Goal: Information Seeking & Learning: Learn about a topic

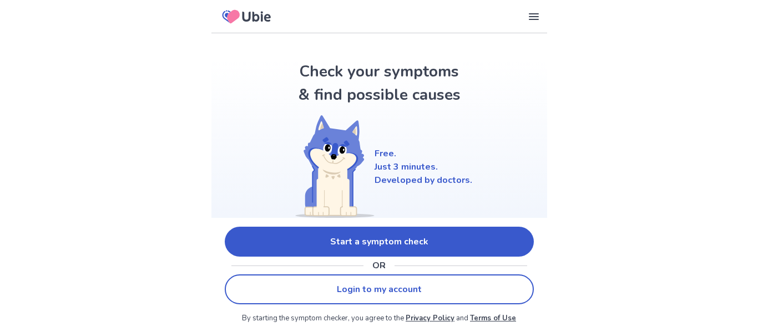
click at [437, 245] on link "Start a symptom check" at bounding box center [379, 242] width 309 height 30
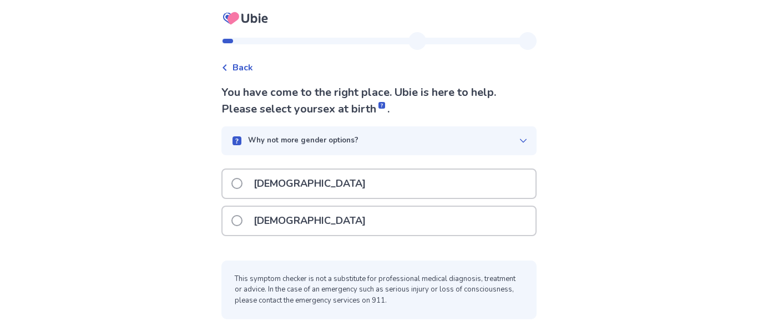
click at [346, 222] on div "Female" at bounding box center [378, 221] width 313 height 28
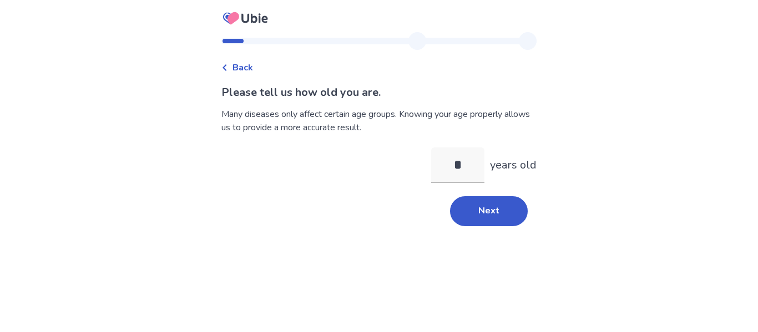
type input "**"
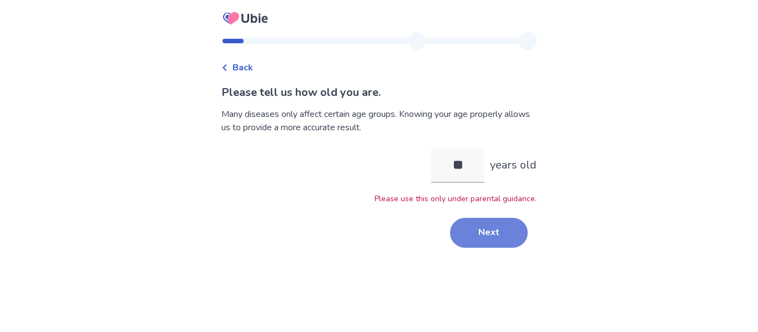
click at [491, 246] on button "Next" at bounding box center [489, 233] width 78 height 30
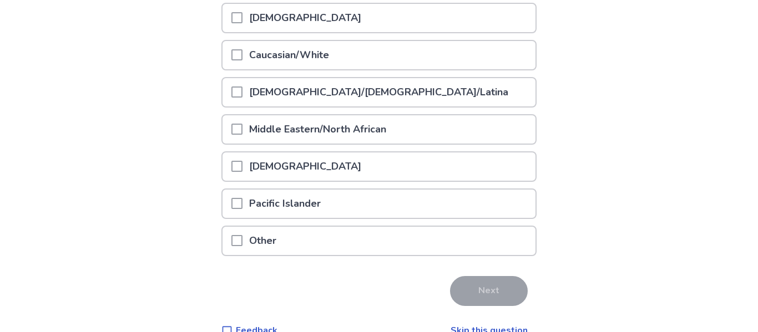
scroll to position [227, 0]
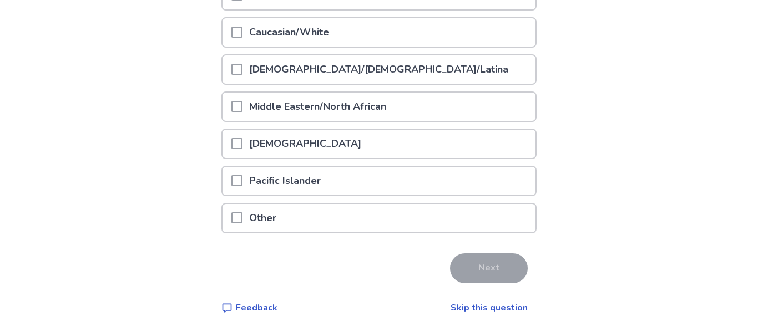
click at [381, 44] on div "Caucasian/White" at bounding box center [378, 32] width 313 height 28
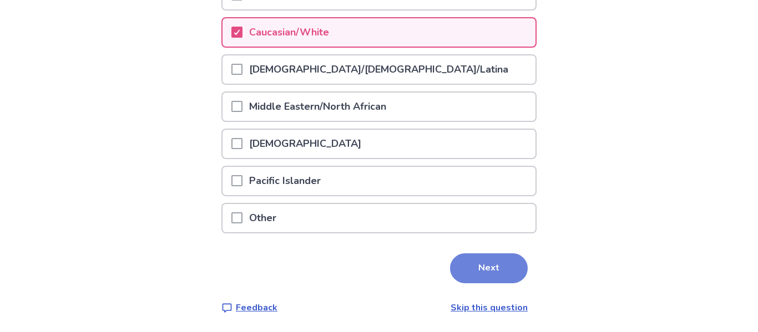
click at [501, 266] on button "Next" at bounding box center [489, 269] width 78 height 30
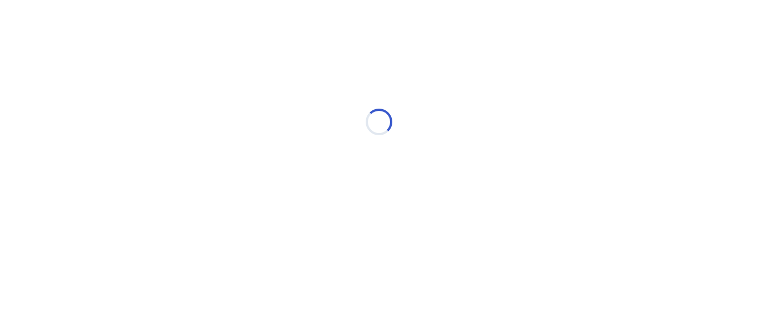
scroll to position [0, 0]
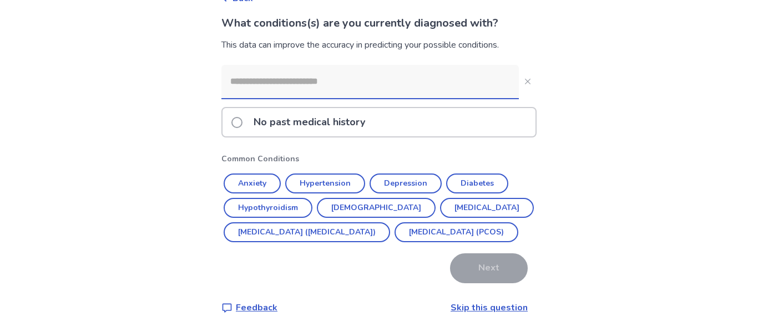
scroll to position [94, 0]
click at [394, 65] on input at bounding box center [369, 81] width 297 height 33
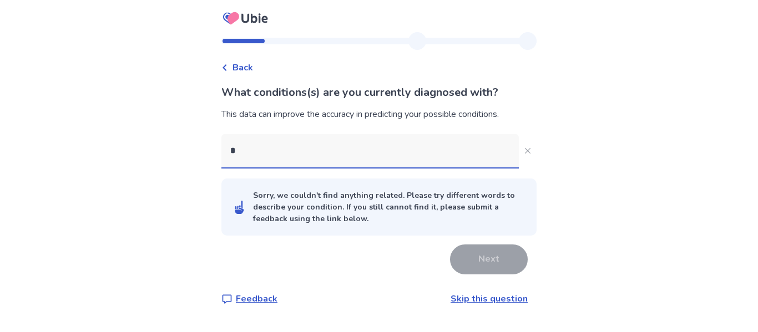
scroll to position [0, 0]
type input "*"
type input "***"
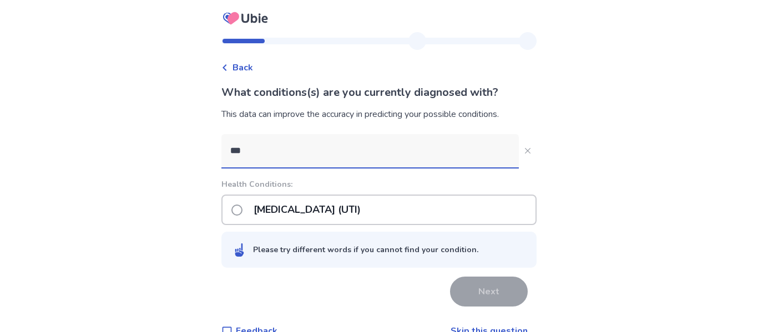
click at [367, 220] on p "Urinary tract infection (UTI)" at bounding box center [307, 210] width 120 height 28
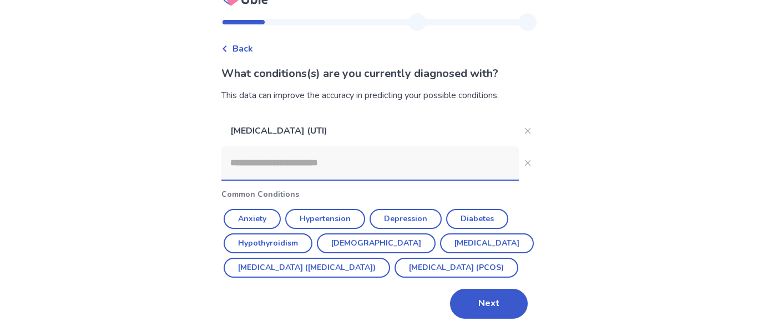
scroll to position [43, 0]
click at [480, 294] on button "Next" at bounding box center [489, 304] width 78 height 30
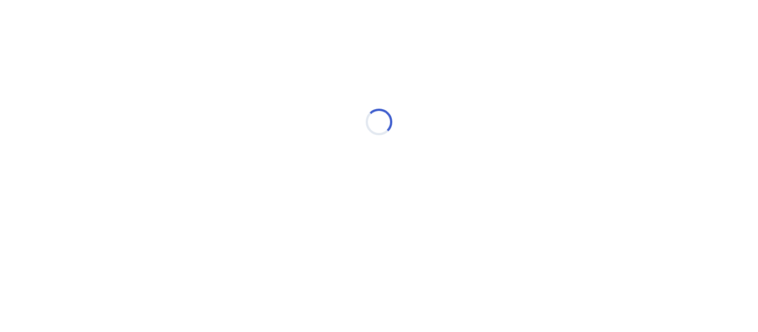
scroll to position [0, 0]
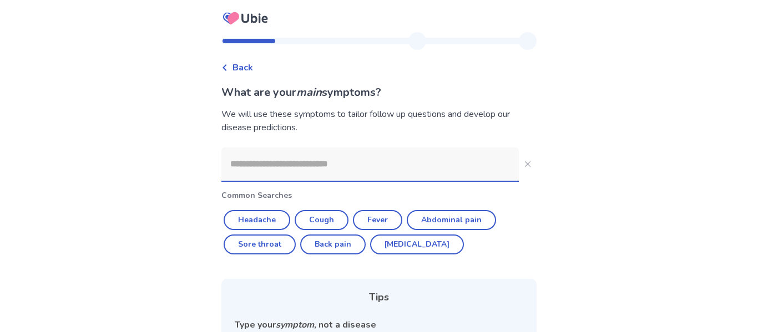
click at [364, 156] on input at bounding box center [369, 164] width 297 height 33
click at [321, 223] on button "Cough" at bounding box center [322, 220] width 54 height 20
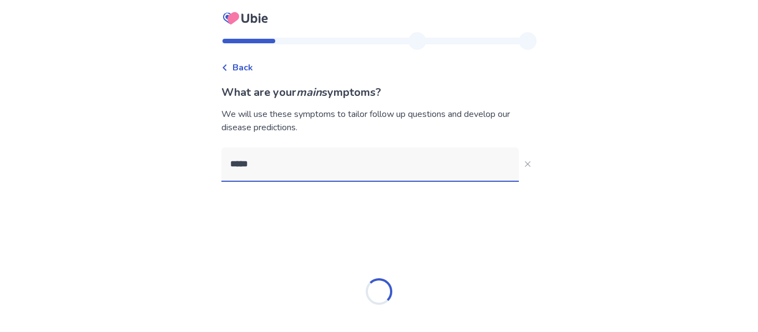
type input "*****"
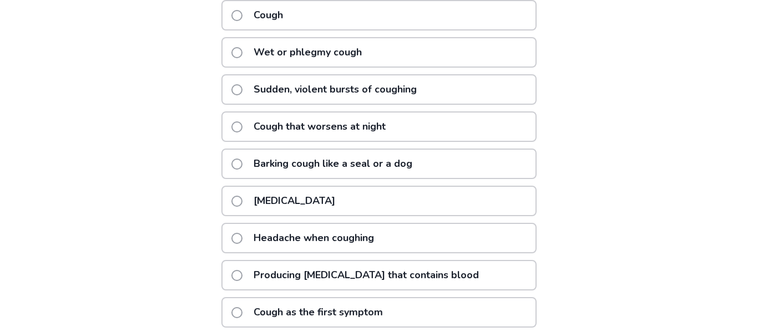
scroll to position [211, 0]
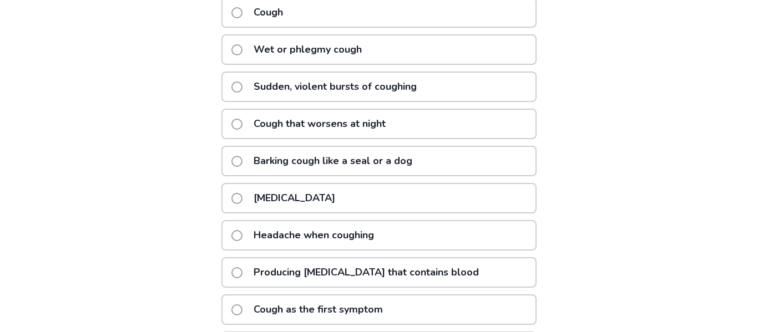
click at [305, 86] on p "Sudden, violent bursts of coughing" at bounding box center [335, 87] width 176 height 28
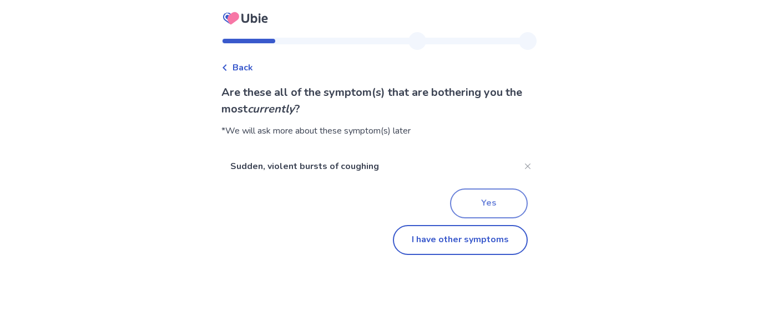
click at [479, 194] on button "Yes" at bounding box center [489, 204] width 78 height 30
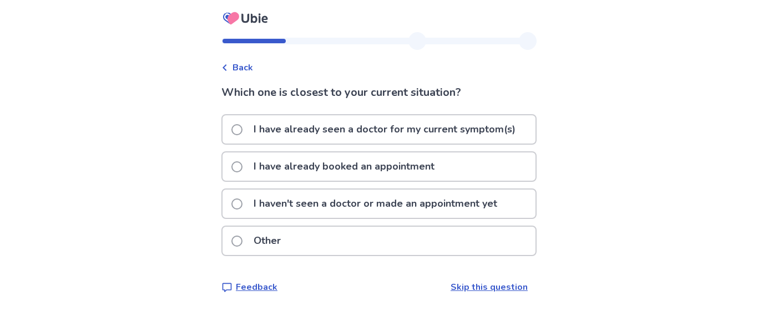
click at [364, 215] on p "I haven't seen a doctor or made an appointment yet" at bounding box center [375, 204] width 257 height 28
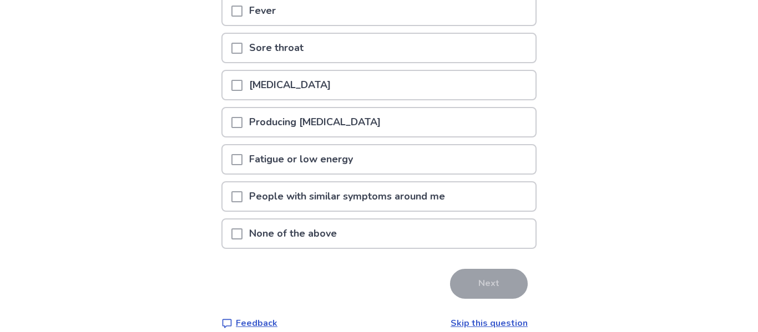
scroll to position [138, 0]
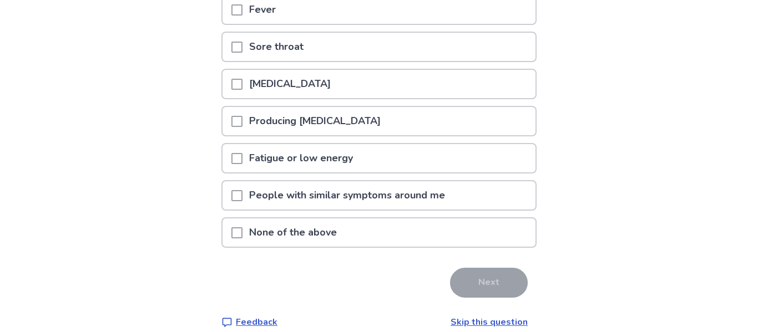
click at [324, 98] on div "Runny nose" at bounding box center [378, 84] width 313 height 28
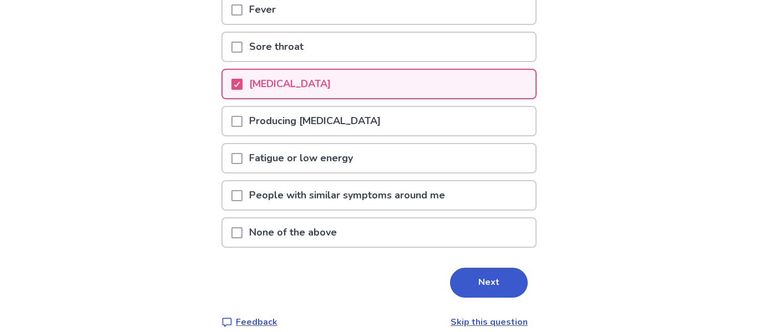
click at [321, 59] on div "Sore throat" at bounding box center [378, 47] width 313 height 28
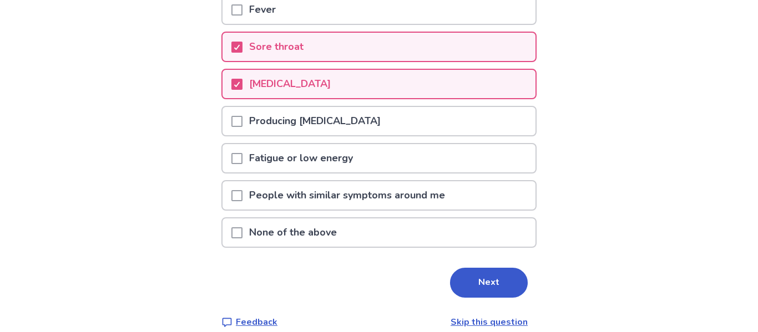
click at [334, 24] on div "Fever" at bounding box center [378, 10] width 313 height 28
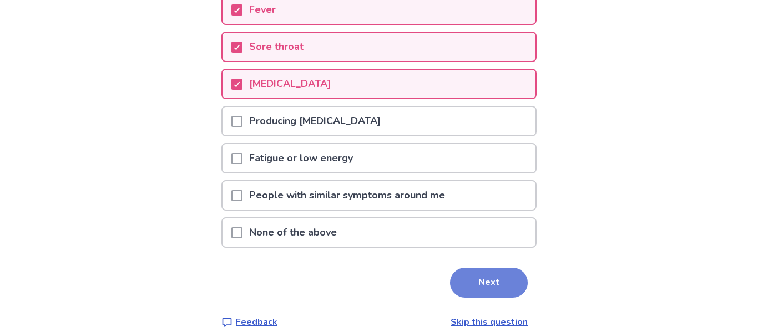
click at [457, 291] on button "Next" at bounding box center [489, 283] width 78 height 30
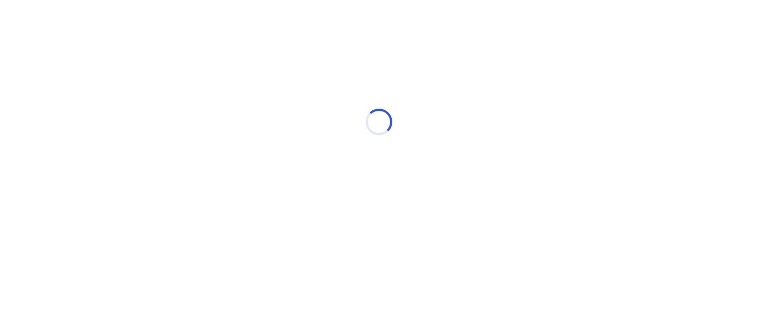
scroll to position [0, 0]
select select "*"
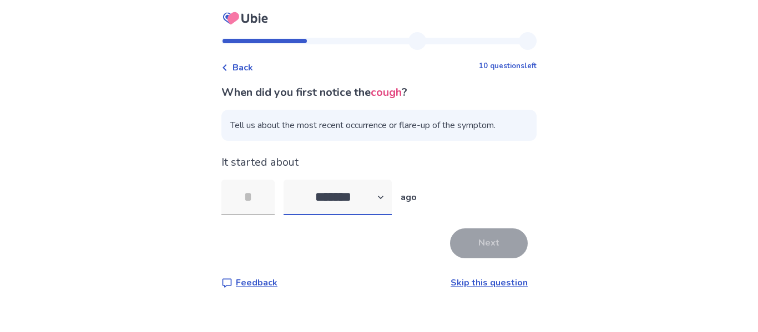
click at [351, 201] on select "******* ****** ******* ******** *******" at bounding box center [337, 198] width 108 height 36
click at [267, 197] on input "tel" at bounding box center [247, 198] width 53 height 36
type input "*"
click at [470, 234] on button "Next" at bounding box center [489, 244] width 78 height 30
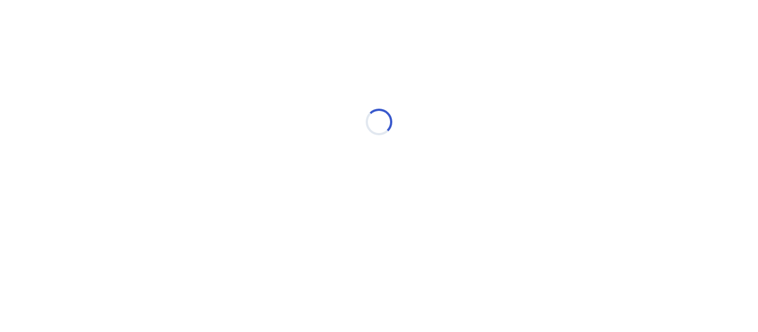
select select "*"
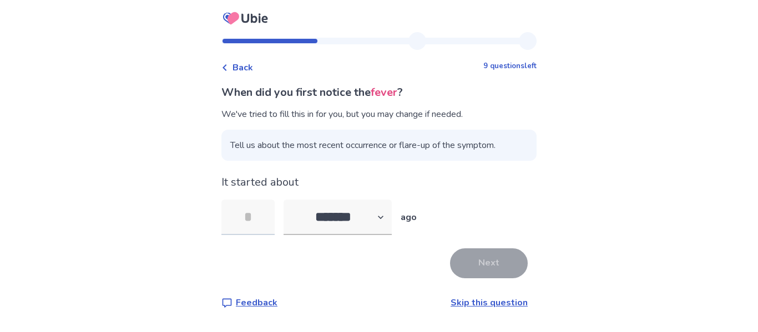
type input "*"
click at [469, 256] on button "Next" at bounding box center [489, 264] width 78 height 30
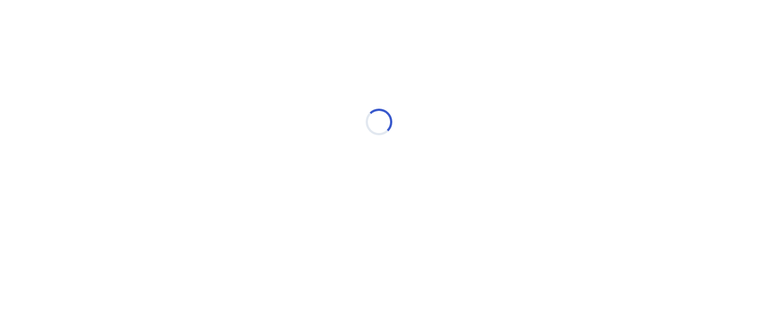
select select "*"
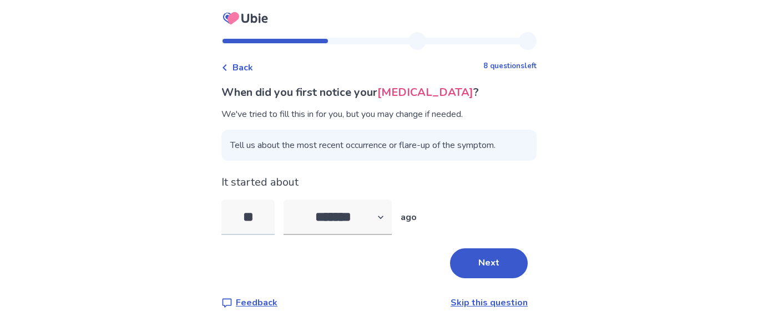
type input "*"
click at [479, 266] on button "Next" at bounding box center [489, 264] width 78 height 30
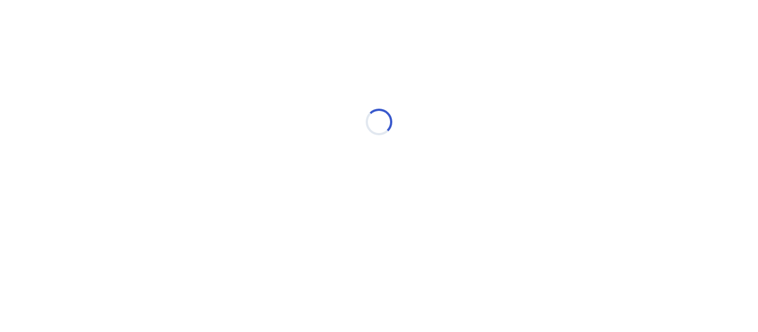
select select "*"
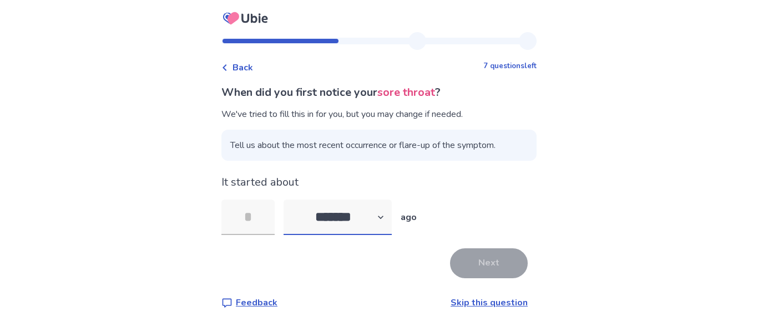
click at [326, 216] on select "******* ****** ******* ******** *******" at bounding box center [337, 218] width 108 height 36
select select "*"
click at [290, 200] on select "******* ****** ******* ******** *******" at bounding box center [337, 218] width 108 height 36
click at [265, 214] on input "tel" at bounding box center [247, 218] width 53 height 36
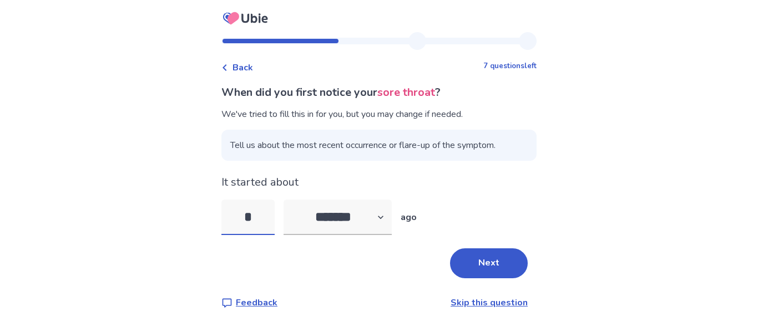
type input "*"
click at [469, 249] on button "Next" at bounding box center [489, 264] width 78 height 30
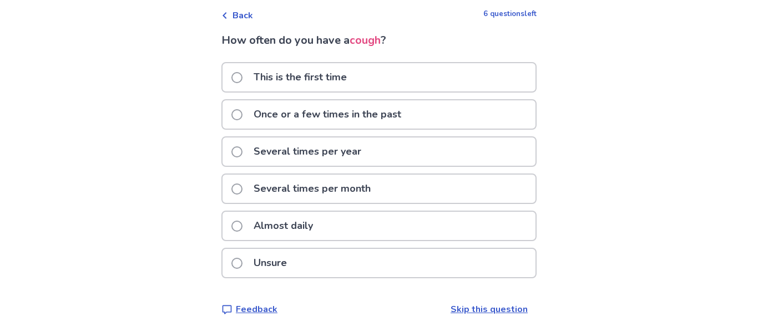
scroll to position [54, 0]
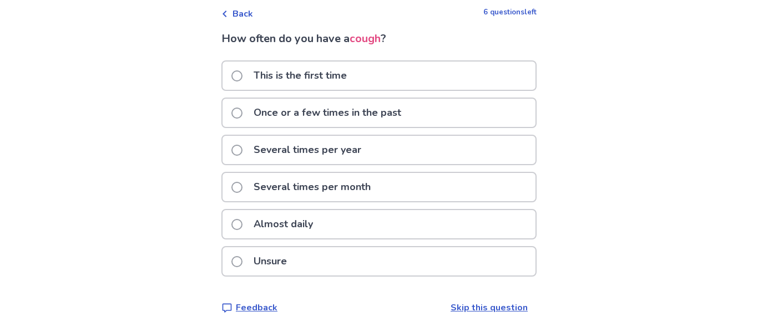
click at [288, 273] on p "Unsure" at bounding box center [270, 261] width 47 height 28
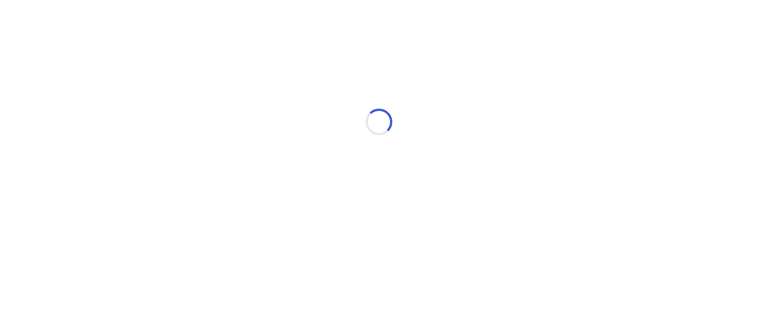
scroll to position [0, 0]
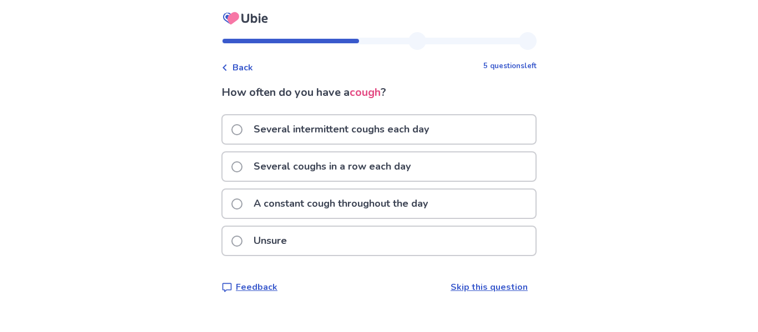
click at [415, 201] on p "A constant cough throughout the day" at bounding box center [340, 204] width 187 height 28
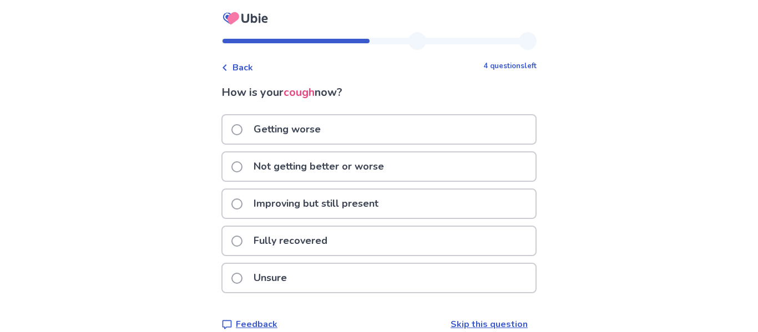
click at [323, 140] on p "Getting worse" at bounding box center [287, 129] width 80 height 28
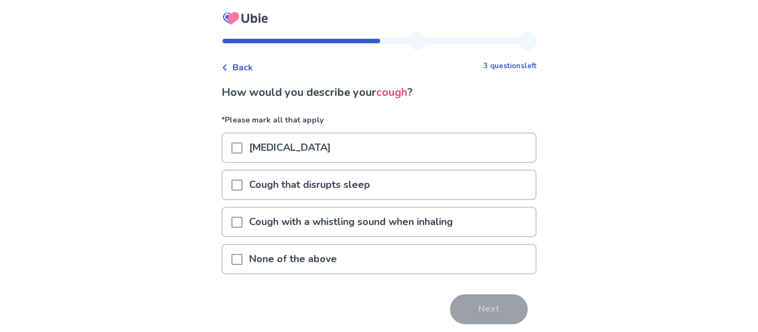
click at [406, 192] on div "Cough that disrupts sleep" at bounding box center [378, 185] width 313 height 28
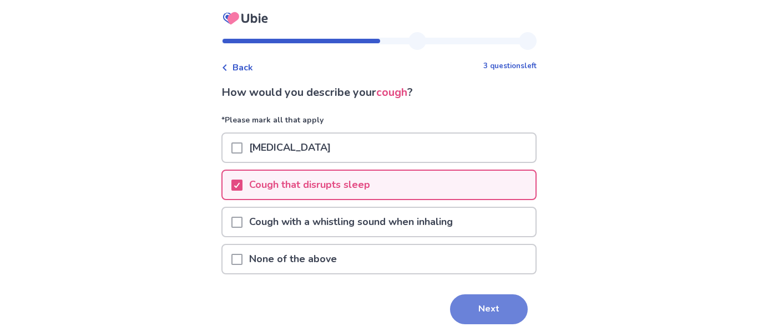
click at [476, 298] on button "Next" at bounding box center [489, 310] width 78 height 30
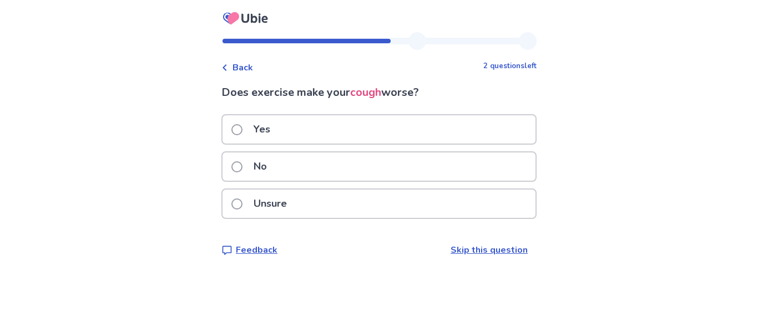
click at [277, 203] on p "Unsure" at bounding box center [270, 204] width 47 height 28
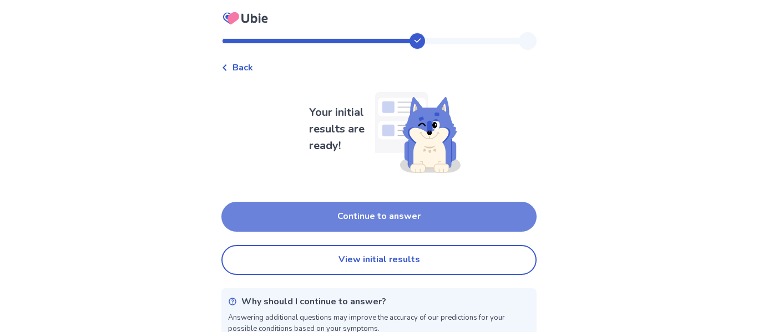
click at [384, 225] on button "Continue to answer" at bounding box center [378, 217] width 315 height 30
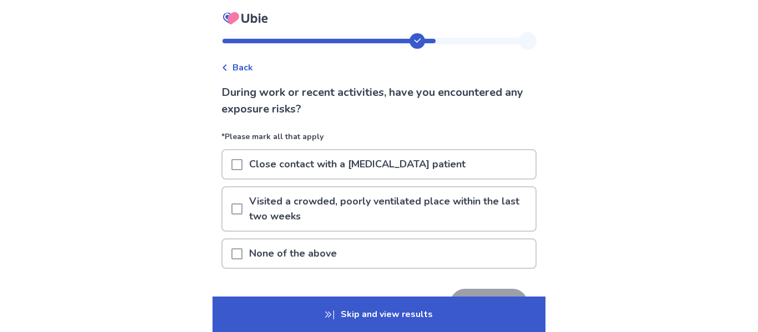
click at [358, 254] on div "None of the above" at bounding box center [378, 254] width 313 height 28
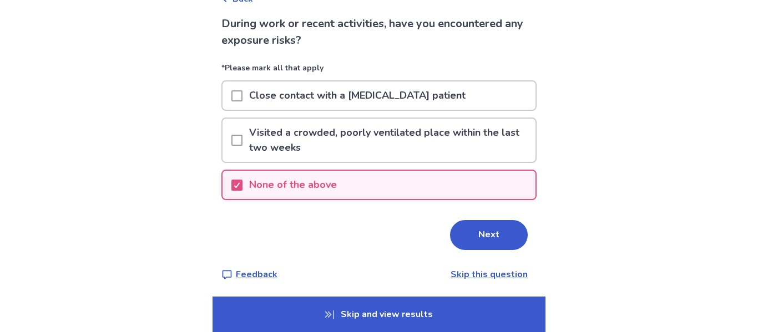
scroll to position [70, 0]
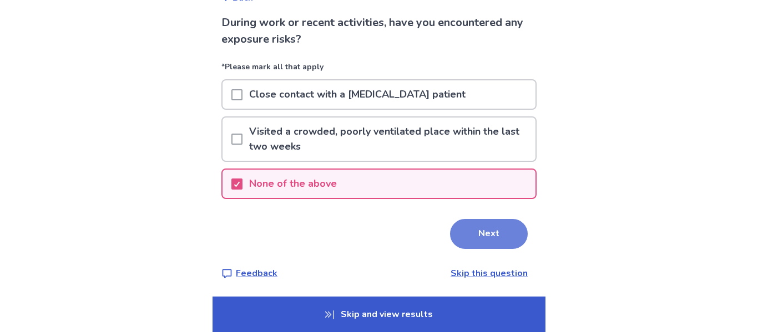
click at [490, 224] on button "Next" at bounding box center [489, 234] width 78 height 30
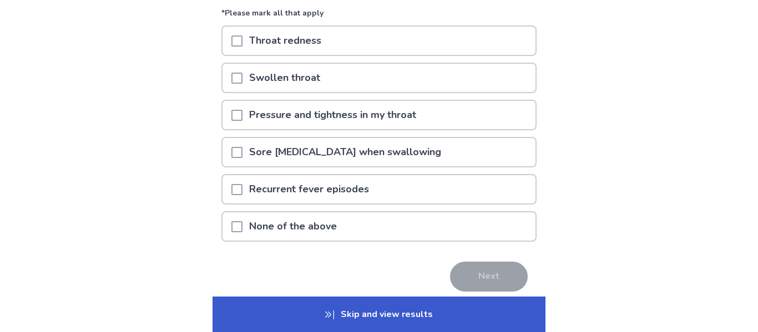
scroll to position [108, 0]
click at [341, 313] on p "Skip and view results" at bounding box center [378, 315] width 333 height 36
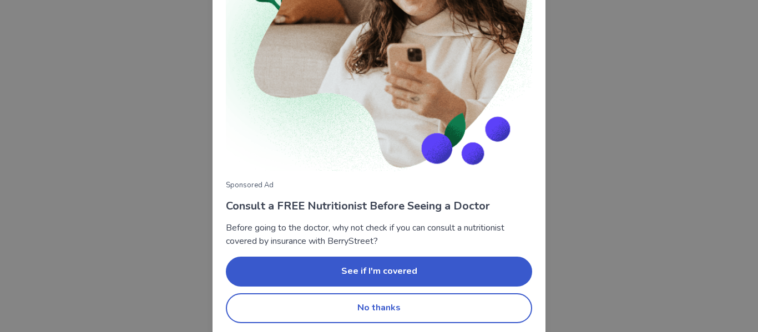
scroll to position [153, 0]
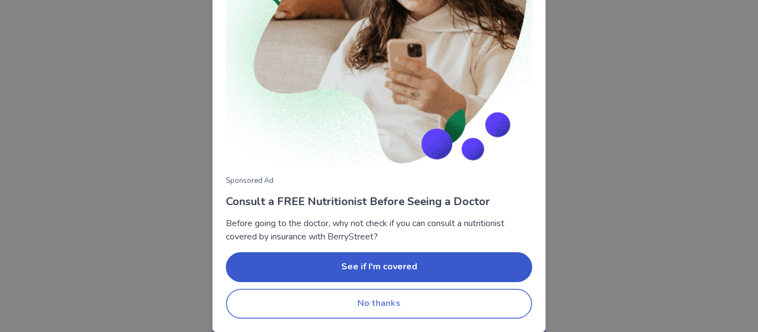
click at [357, 313] on button "No thanks" at bounding box center [379, 304] width 306 height 30
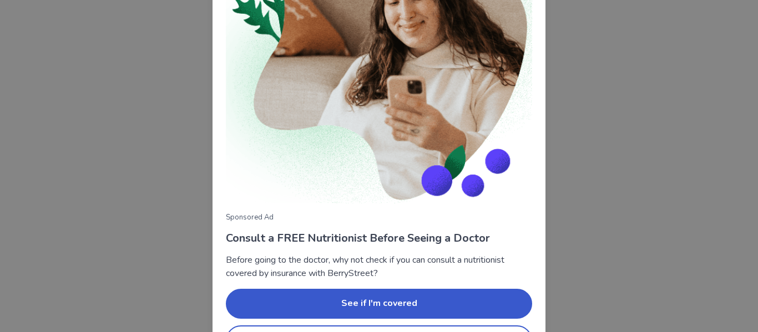
scroll to position [153, 0]
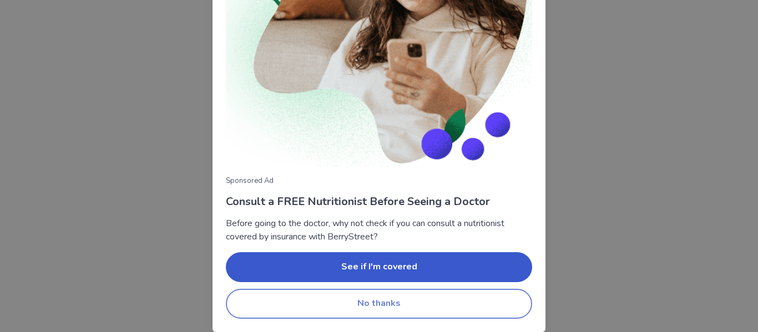
click at [371, 303] on button "No thanks" at bounding box center [379, 304] width 306 height 30
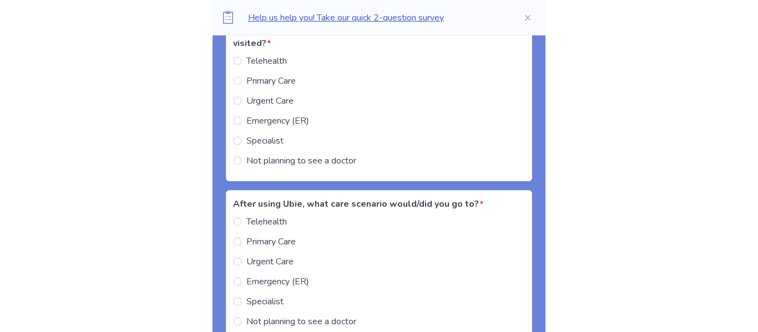
scroll to position [1167, 0]
click at [345, 164] on span "Not planning to see a doctor" at bounding box center [301, 160] width 110 height 13
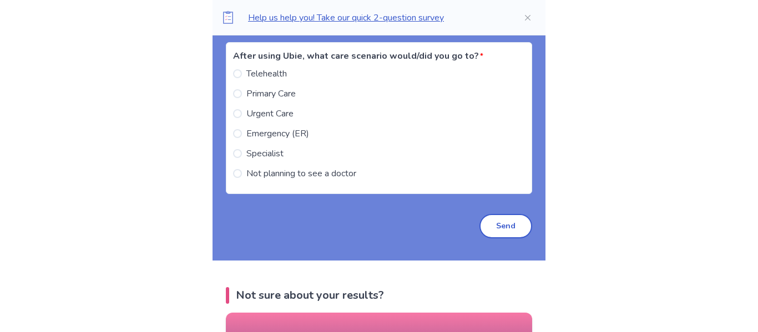
scroll to position [1314, 0]
click at [341, 173] on span "Not planning to see a doctor" at bounding box center [301, 174] width 110 height 13
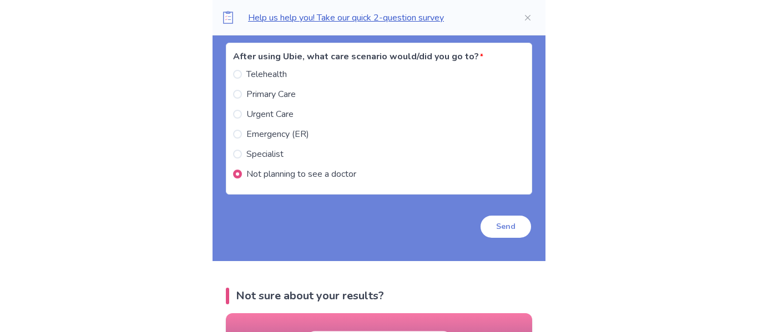
click at [511, 227] on button "Send" at bounding box center [505, 227] width 53 height 24
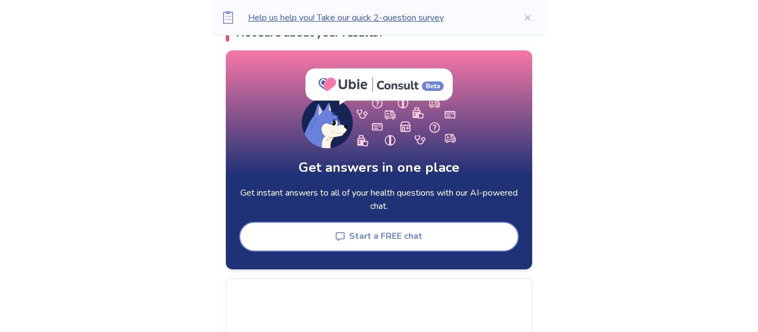
scroll to position [1194, 0]
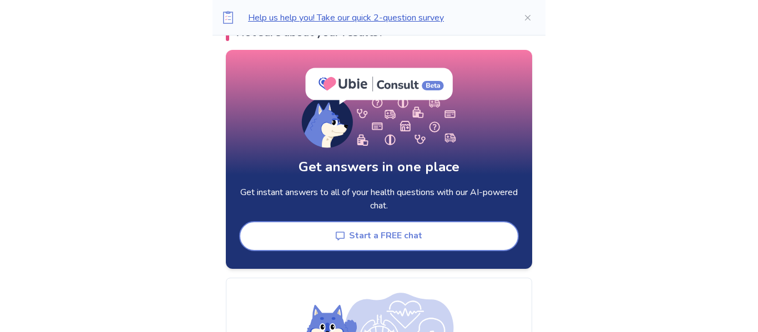
click at [463, 234] on button "Start a FREE chat" at bounding box center [379, 236] width 280 height 30
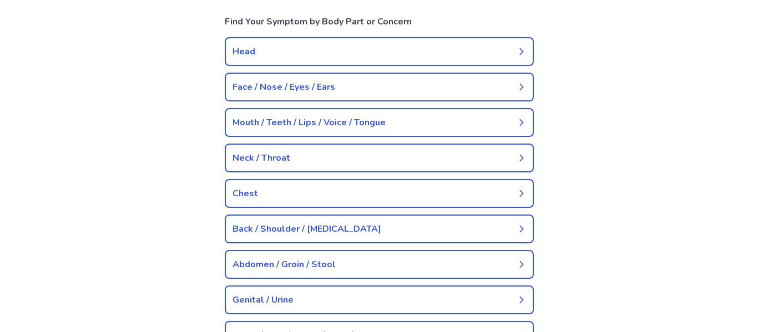
scroll to position [1092, 0]
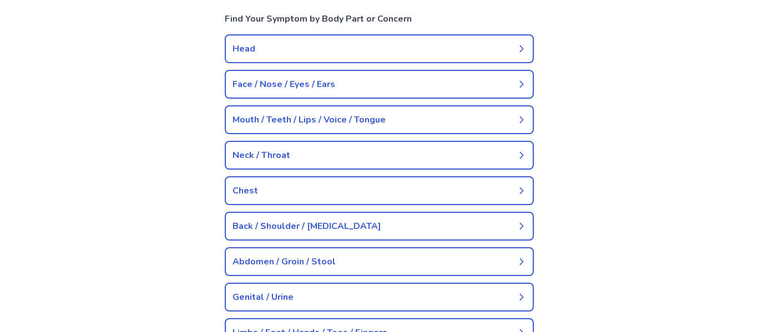
click at [366, 156] on link "Neck / Throat" at bounding box center [379, 155] width 309 height 29
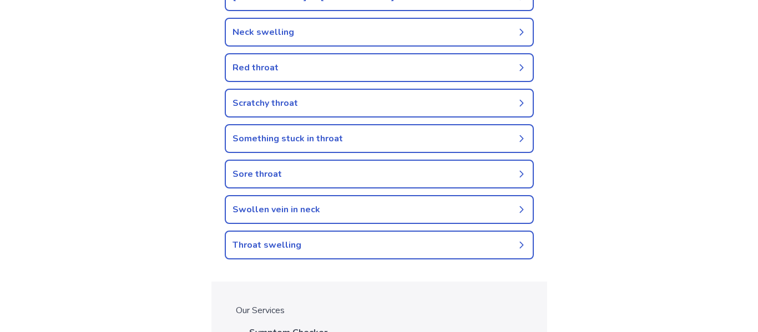
scroll to position [424, 0]
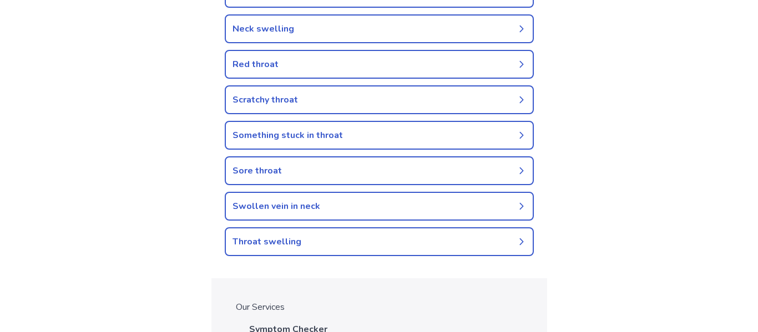
click at [364, 168] on link "Sore throat" at bounding box center [379, 170] width 309 height 29
